Goal: Task Accomplishment & Management: Manage account settings

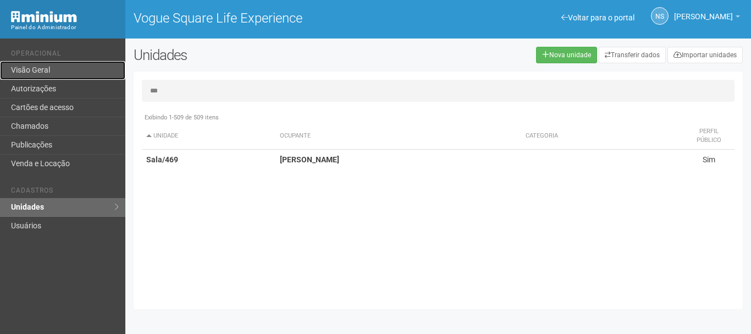
click at [75, 63] on link "Visão Geral" at bounding box center [62, 70] width 125 height 19
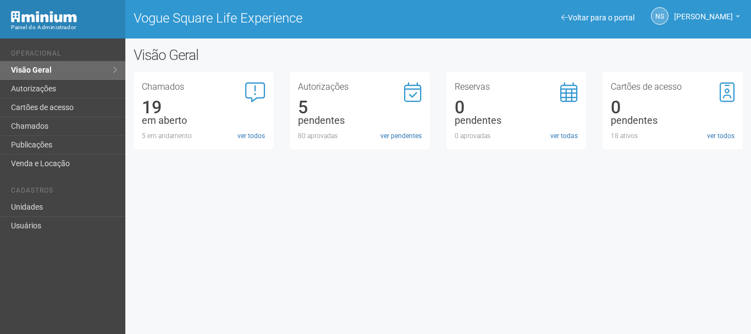
click at [383, 144] on div "Autorizações 5 pendentes 80 aprovadas ver pendentes" at bounding box center [360, 111] width 140 height 78
click at [385, 138] on link "ver pendentes" at bounding box center [401, 136] width 41 height 10
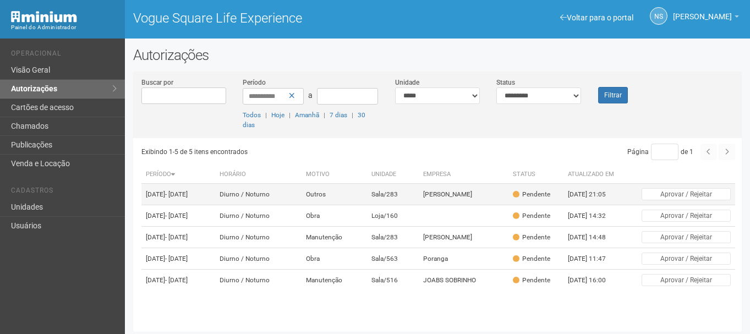
scroll to position [3, 0]
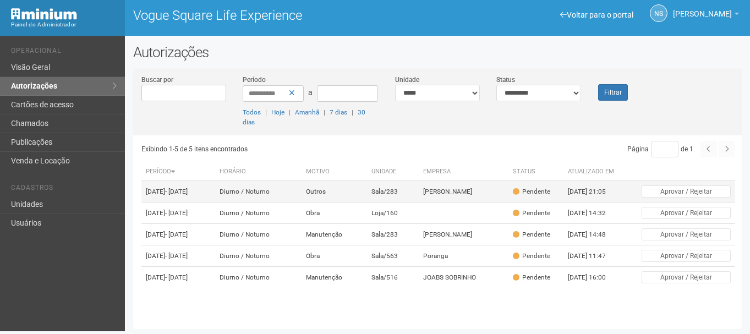
click at [395, 181] on td "Sala/283" at bounding box center [392, 191] width 51 height 21
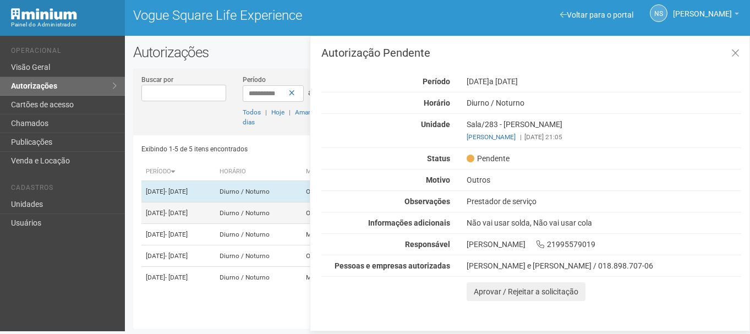
click at [268, 215] on td "Diurno / Noturno" at bounding box center [258, 212] width 86 height 21
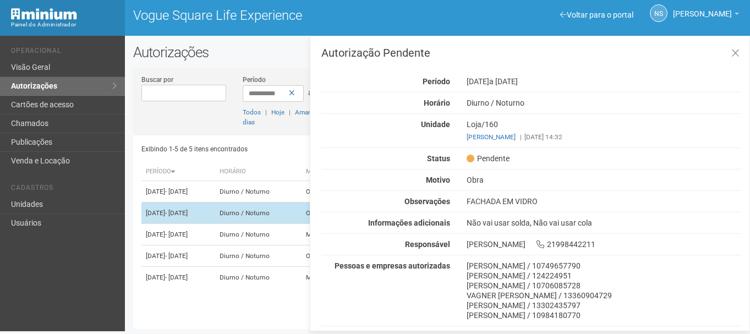
click at [259, 202] on td "Diurno / Noturno" at bounding box center [258, 212] width 86 height 21
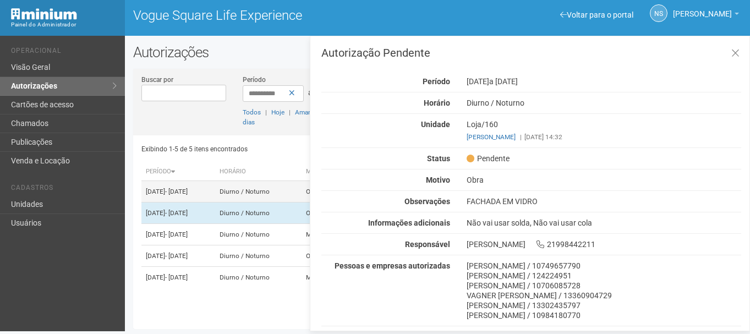
click at [253, 186] on td "Diurno / Noturno" at bounding box center [258, 191] width 86 height 21
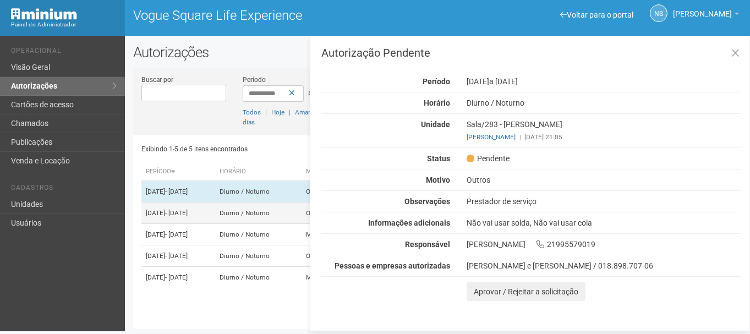
click at [255, 206] on td "Diurno / Noturno" at bounding box center [258, 212] width 86 height 21
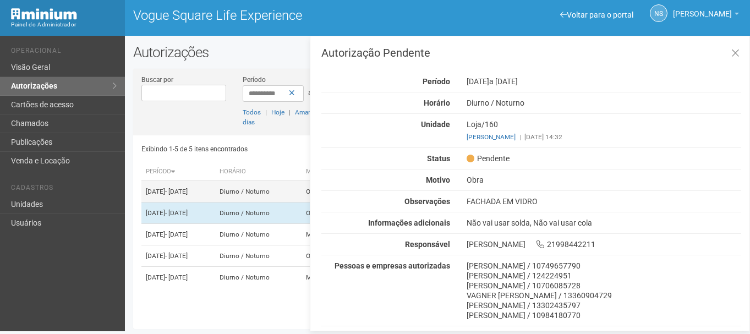
click at [252, 181] on td "Diurno / Noturno" at bounding box center [258, 191] width 86 height 21
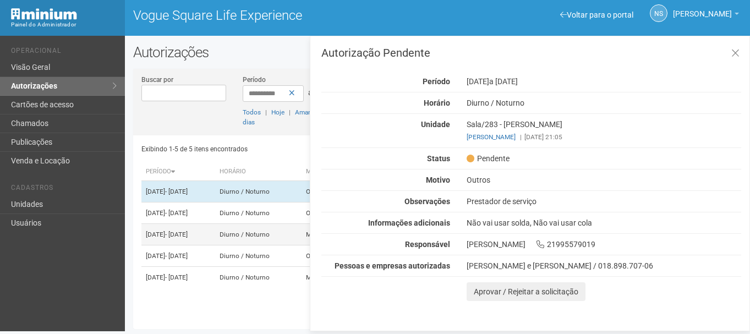
click at [259, 229] on td "Diurno / Noturno" at bounding box center [258, 234] width 86 height 21
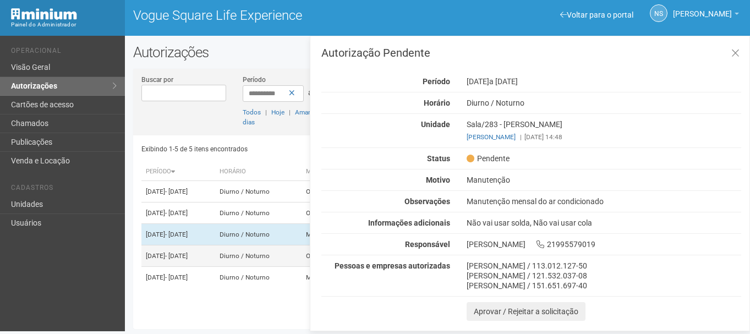
click at [261, 263] on td "Diurno / Noturno" at bounding box center [258, 255] width 86 height 21
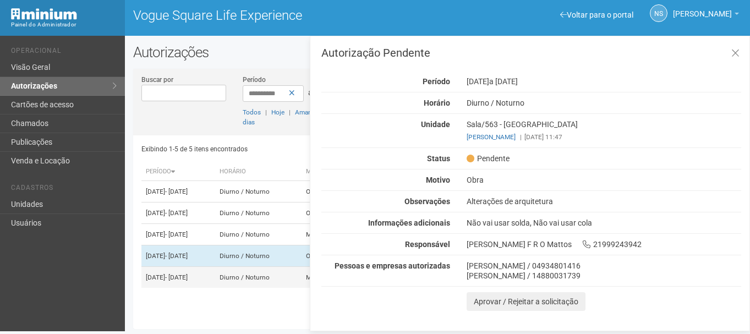
click at [252, 288] on td "Diurno / Noturno" at bounding box center [258, 277] width 86 height 21
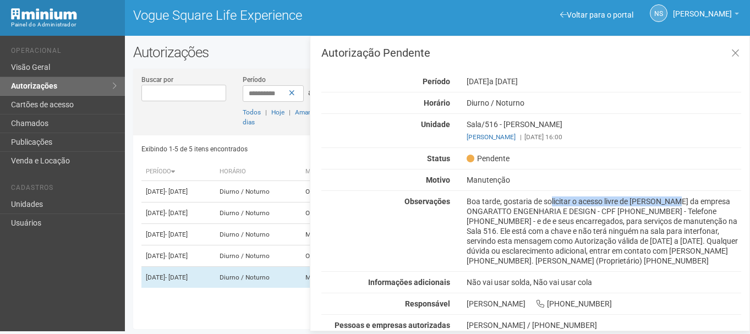
drag, startPoint x: 523, startPoint y: 195, endPoint x: 640, endPoint y: 194, distance: 116.6
click at [640, 194] on div "Autorização Pendente Período 17/09/2025 a 25/09/2025 Horário Diurno / Noturno U…" at bounding box center [531, 203] width 420 height 313
click at [651, 224] on div "Boa tarde, gostaria de solicitar o acesso livre de Carlos Magno Nobrega de Souz…" at bounding box center [603, 230] width 291 height 69
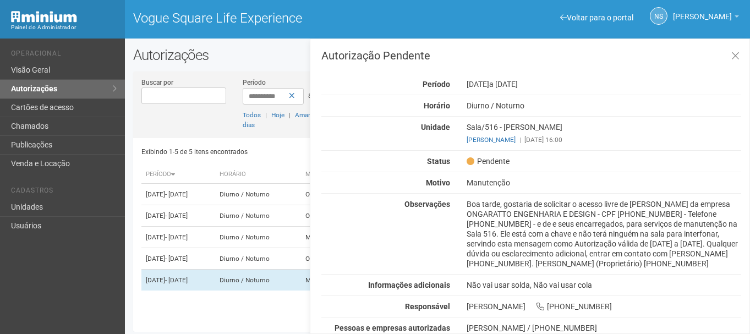
click at [525, 207] on div "Boa tarde, gostaria de solicitar o acesso livre de Carlos Magno Nobrega de Souz…" at bounding box center [603, 233] width 291 height 69
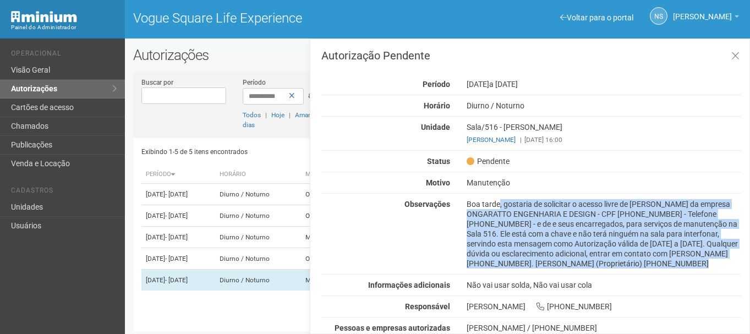
click at [525, 207] on div "Boa tarde, gostaria de solicitar o acesso livre de Carlos Magno Nobrega de Souz…" at bounding box center [603, 233] width 291 height 69
click at [541, 239] on div "Boa tarde, gostaria de solicitar o acesso livre de Carlos Magno Nobrega de Souz…" at bounding box center [603, 233] width 291 height 69
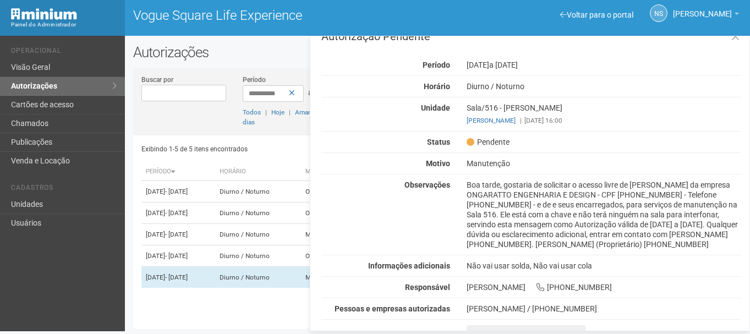
scroll to position [4, 0]
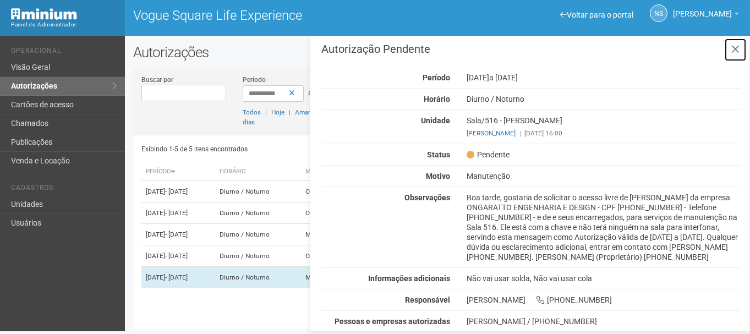
click at [741, 45] on button at bounding box center [735, 50] width 23 height 24
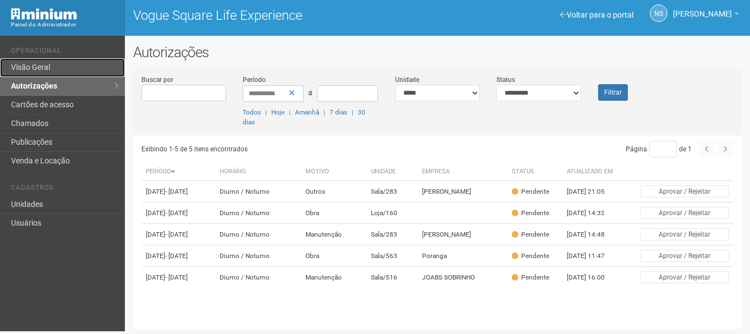
click at [78, 63] on link "Visão Geral" at bounding box center [62, 67] width 125 height 19
